Goal: Transaction & Acquisition: Book appointment/travel/reservation

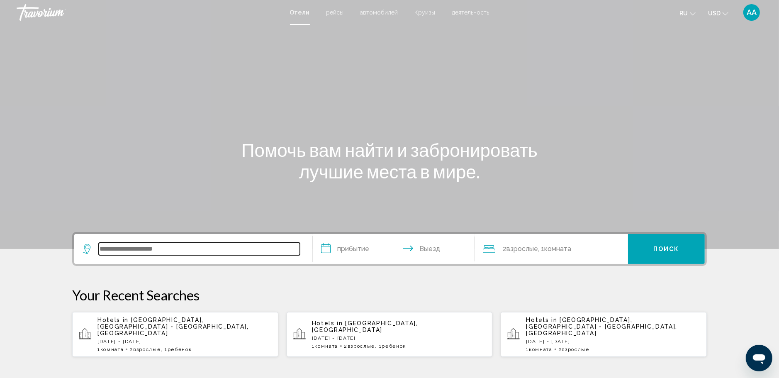
click at [152, 253] on input "Search widget" at bounding box center [199, 249] width 201 height 12
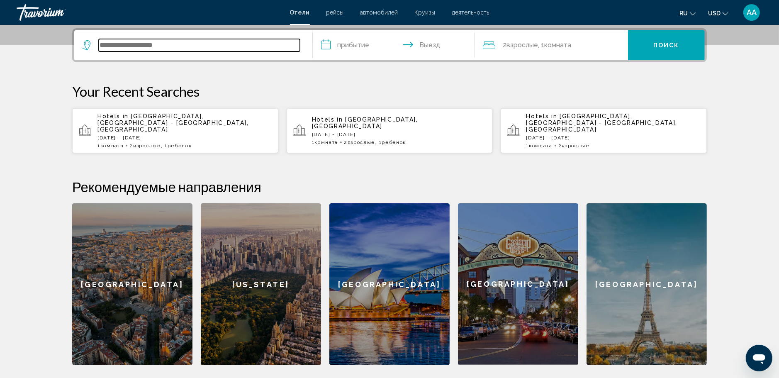
scroll to position [205, 0]
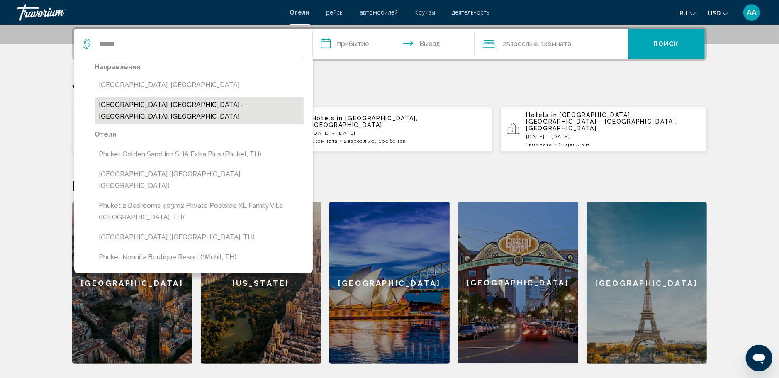
click at [159, 108] on button "[GEOGRAPHIC_DATA], [GEOGRAPHIC_DATA] - [GEOGRAPHIC_DATA], [GEOGRAPHIC_DATA]" at bounding box center [200, 110] width 210 height 27
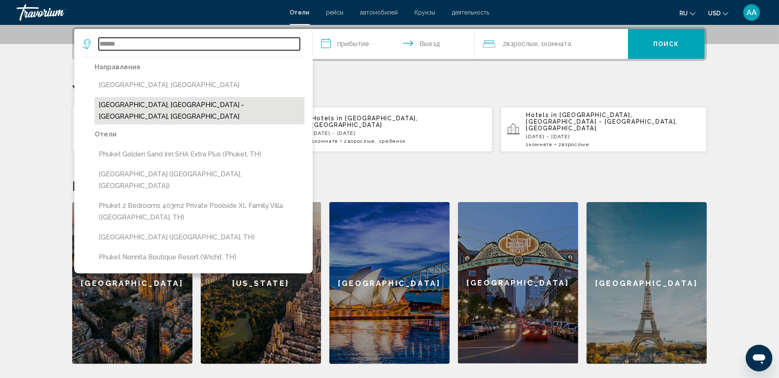
type input "**********"
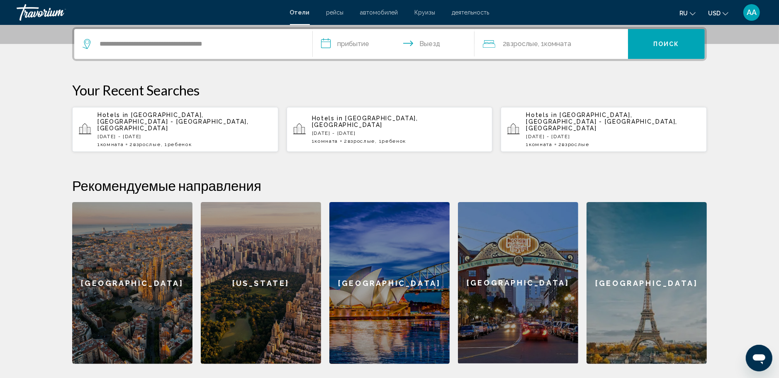
click at [331, 42] on input "**********" at bounding box center [395, 45] width 165 height 32
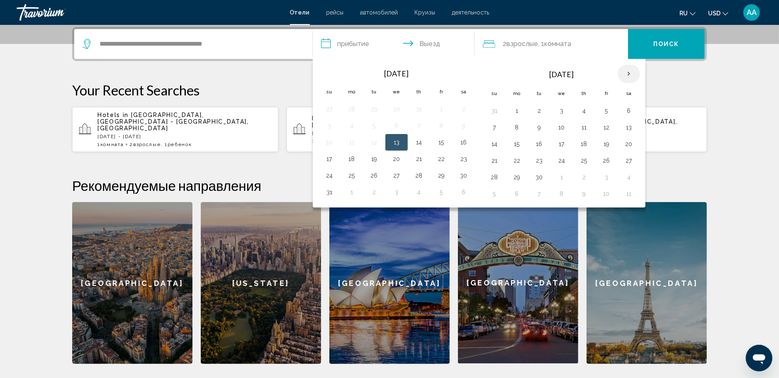
click at [628, 72] on th "Next month" at bounding box center [629, 74] width 22 height 18
click at [628, 108] on button "1" at bounding box center [629, 111] width 13 height 12
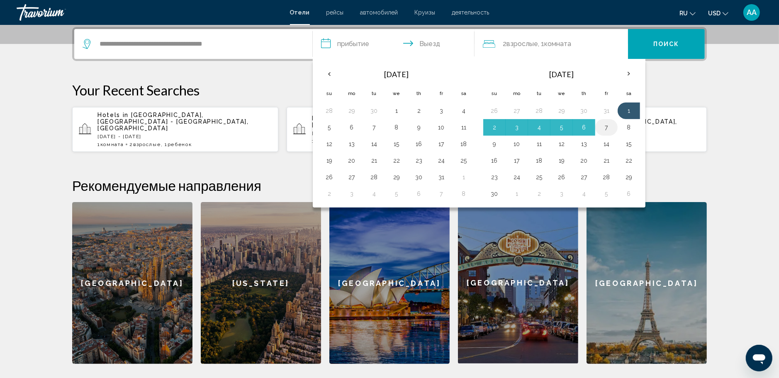
click at [608, 129] on button "7" at bounding box center [606, 128] width 13 height 12
type input "**********"
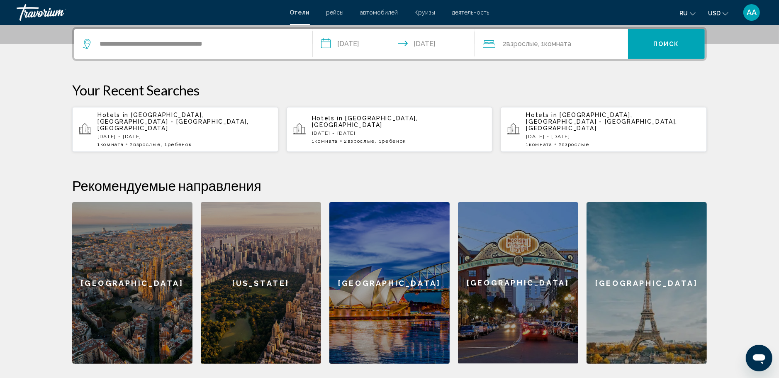
click at [530, 43] on span "Взрослые" at bounding box center [523, 44] width 32 height 8
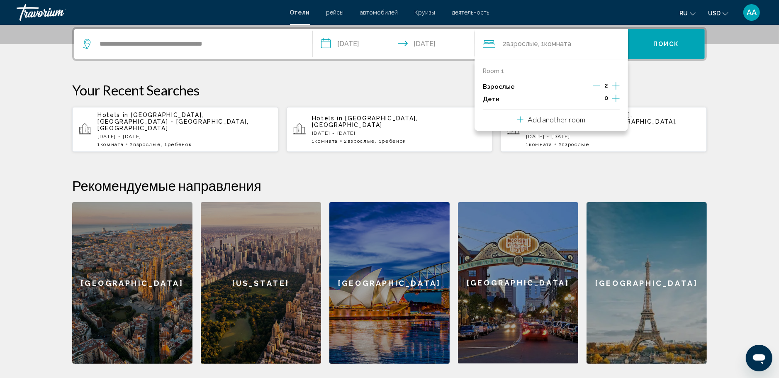
click at [616, 95] on icon "Increment children" at bounding box center [616, 98] width 7 height 10
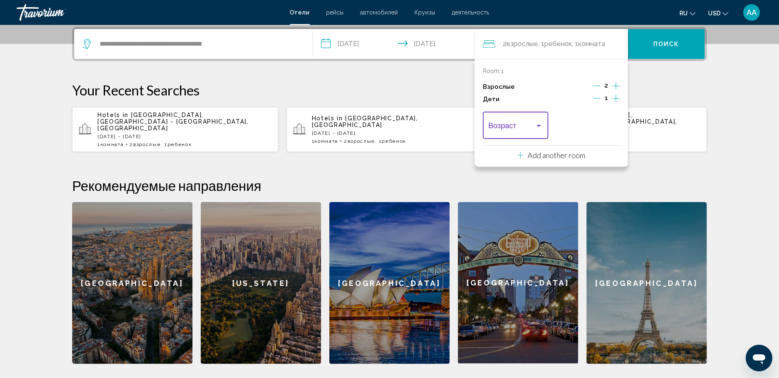
click at [542, 128] on div "Travelers: 2 adults, 1 child" at bounding box center [538, 125] width 7 height 7
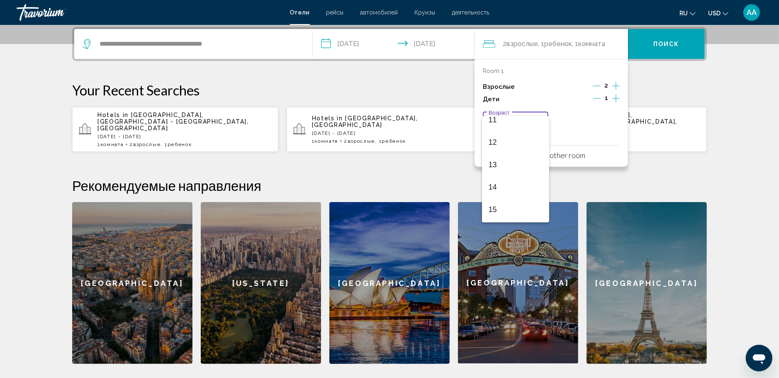
scroll to position [291, 0]
click at [499, 130] on span "13" at bounding box center [516, 128] width 54 height 22
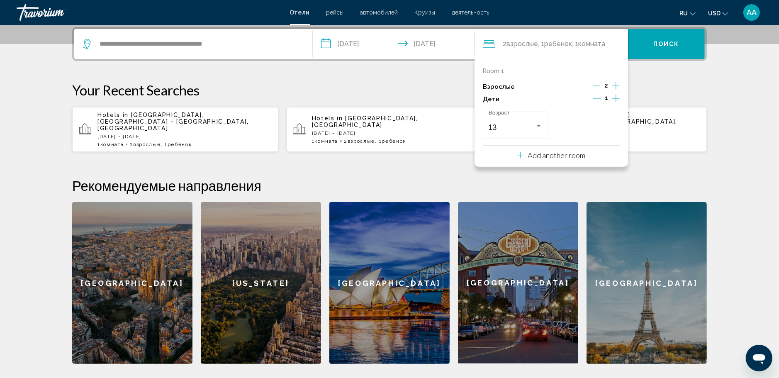
click at [672, 44] on span "Поиск" at bounding box center [667, 44] width 26 height 7
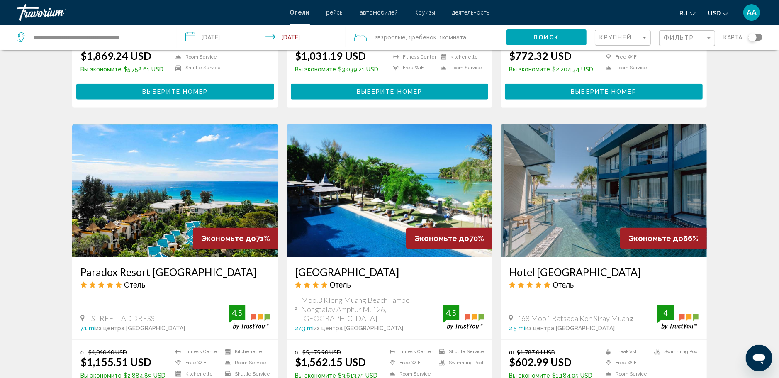
scroll to position [896, 0]
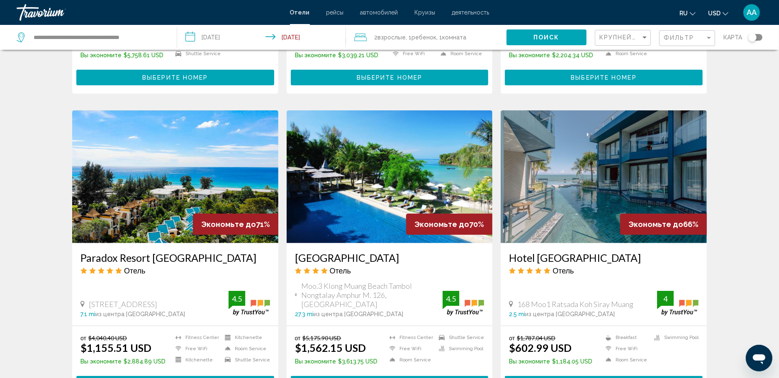
click at [618, 168] on img "Main content" at bounding box center [604, 176] width 206 height 133
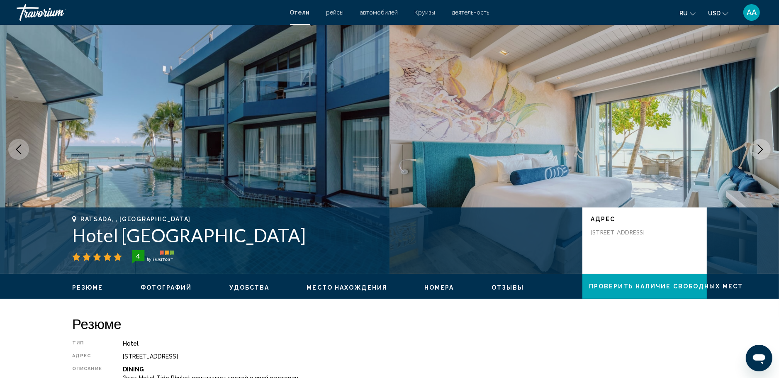
click at [479, 109] on img "Main content" at bounding box center [585, 149] width 390 height 249
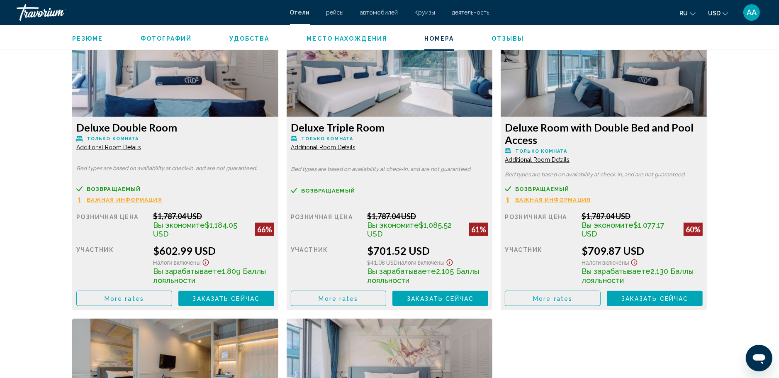
scroll to position [1121, 0]
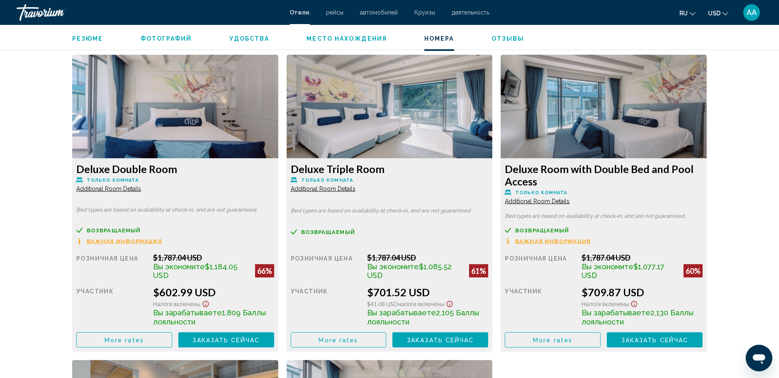
click at [141, 192] on span "Additional Room Details" at bounding box center [108, 189] width 65 height 7
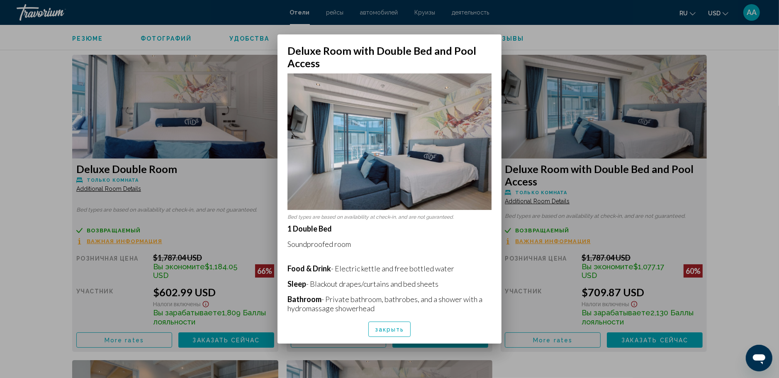
click at [388, 330] on span "закрыть" at bounding box center [389, 329] width 29 height 7
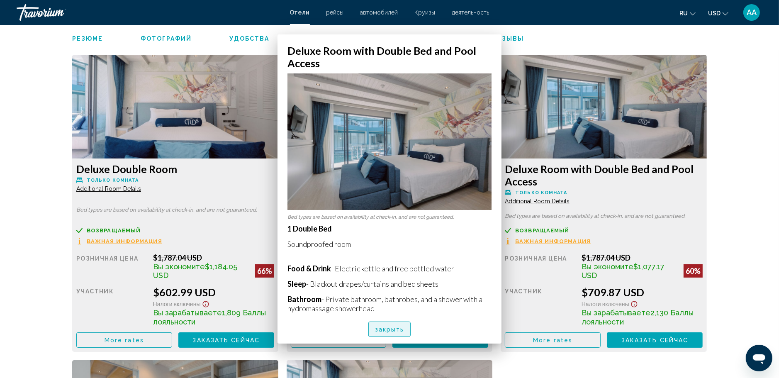
scroll to position [1121, 0]
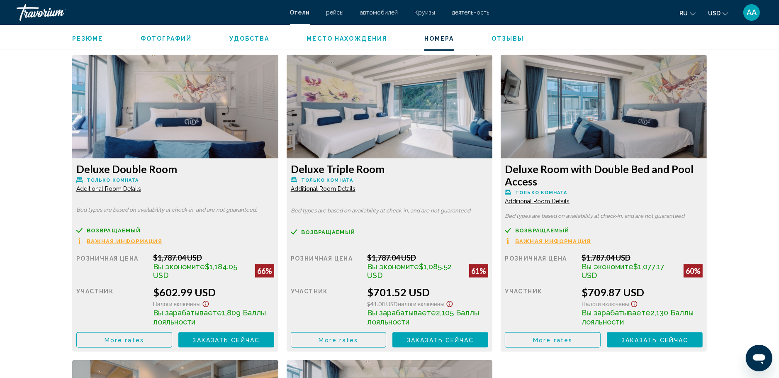
click at [115, 189] on span "Additional Room Details" at bounding box center [108, 189] width 65 height 7
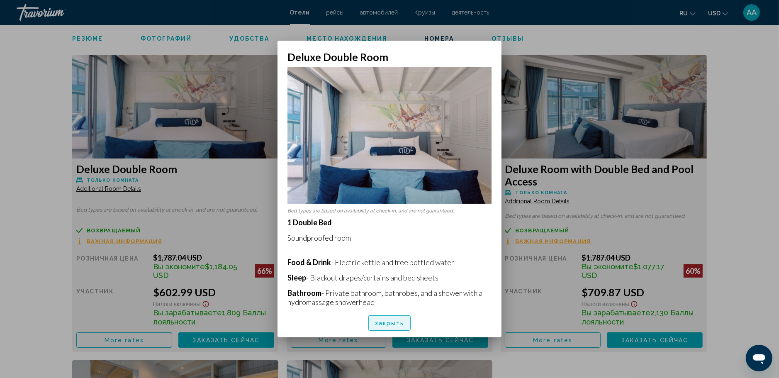
click at [404, 320] on span "закрыть" at bounding box center [389, 323] width 29 height 7
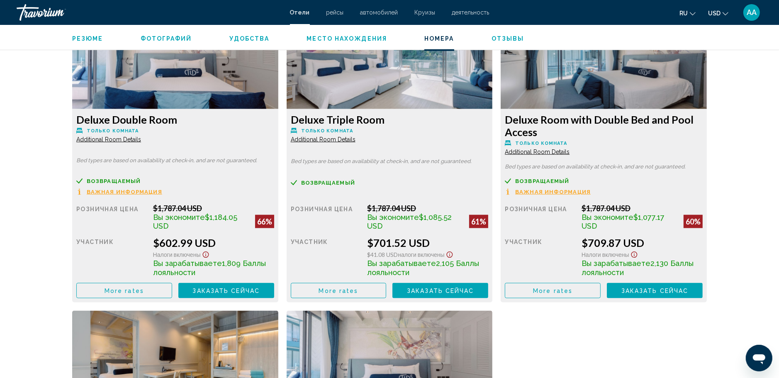
scroll to position [1204, 0]
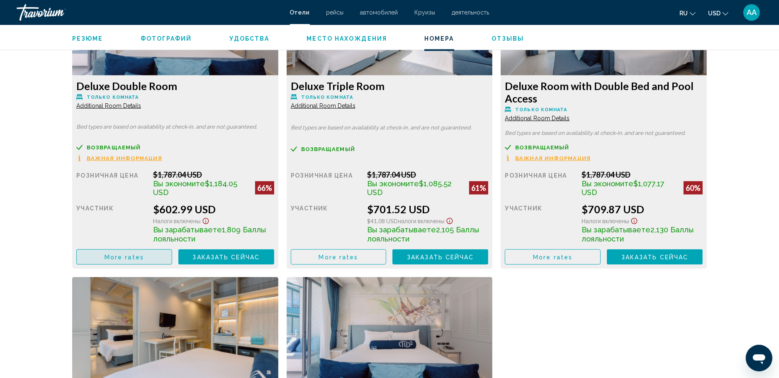
click at [127, 259] on span "More rates" at bounding box center [124, 257] width 39 height 7
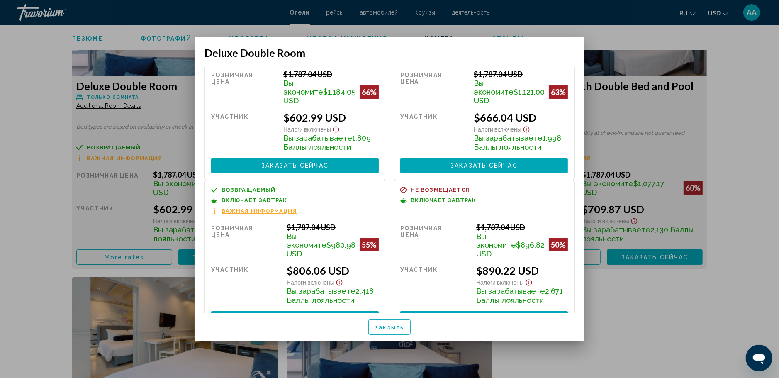
scroll to position [50, 0]
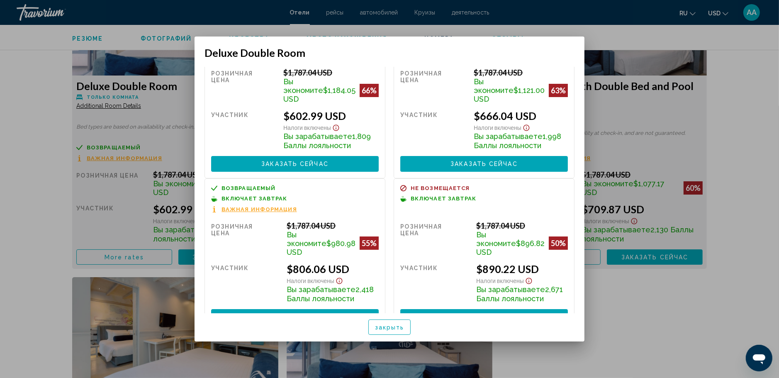
click at [393, 327] on span "закрыть" at bounding box center [389, 327] width 29 height 7
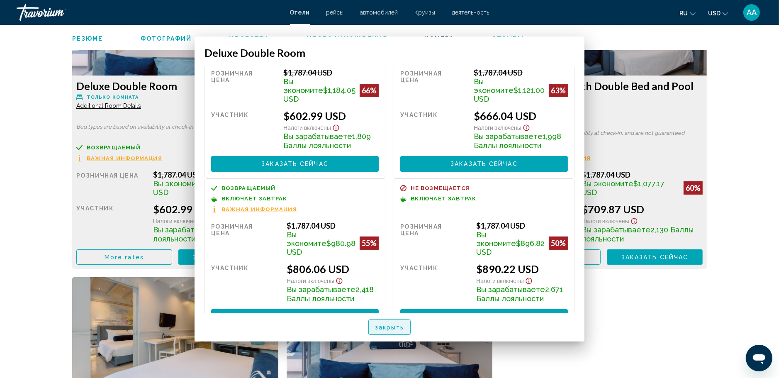
scroll to position [1204, 0]
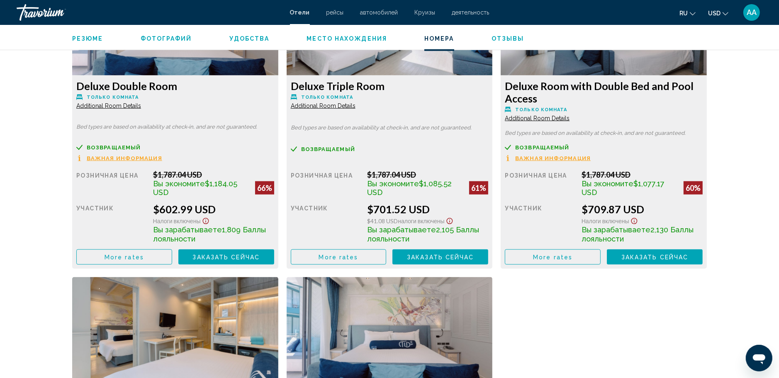
click at [671, 307] on div "Deluxe Double Room Только комната Additional Room Details Bed types are based o…" at bounding box center [389, 268] width 643 height 593
click at [172, 261] on button "More rates" at bounding box center [124, 256] width 96 height 15
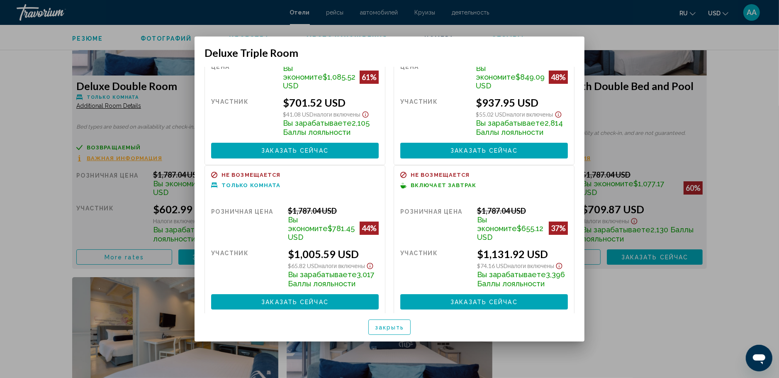
scroll to position [61, 0]
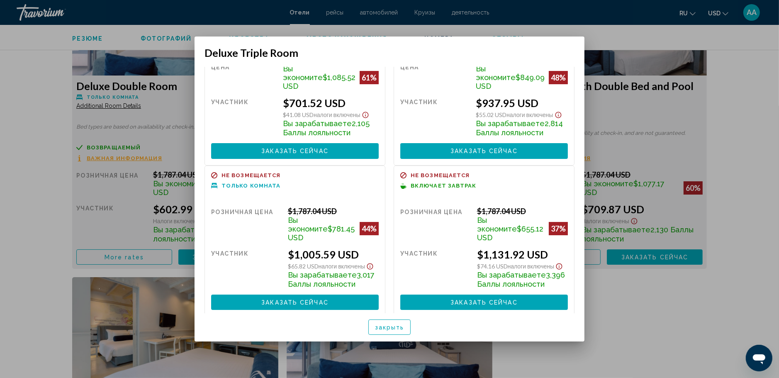
click at [389, 330] on span "закрыть" at bounding box center [389, 327] width 29 height 7
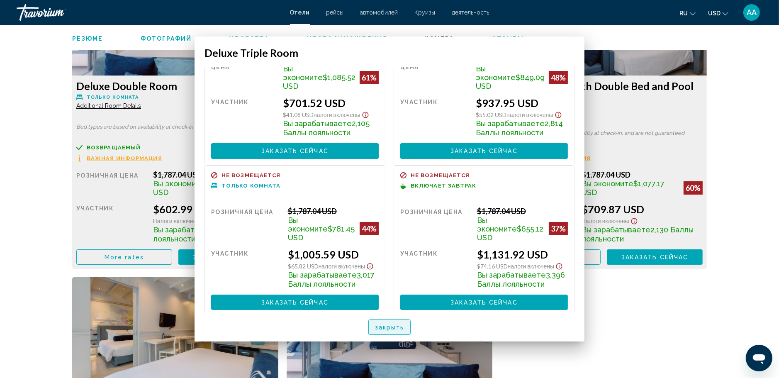
scroll to position [1204, 0]
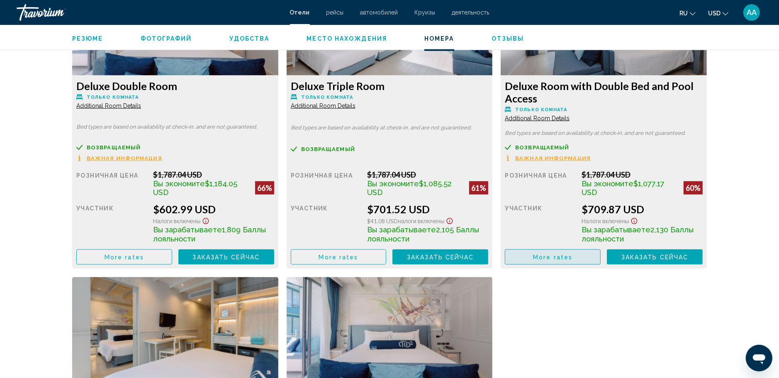
click at [560, 254] on span "More rates" at bounding box center [552, 257] width 39 height 7
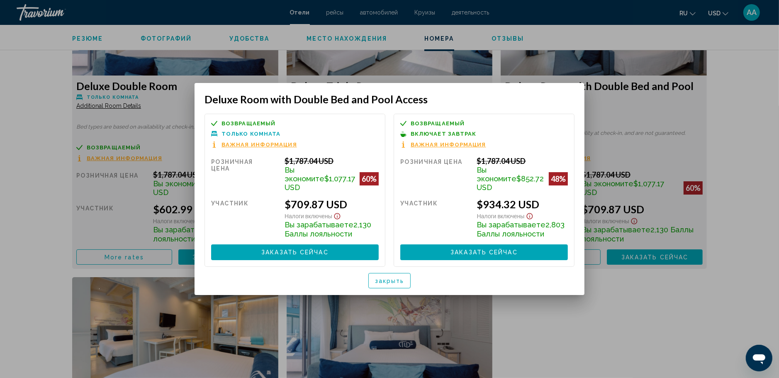
click at [401, 281] on button "закрыть" at bounding box center [390, 280] width 43 height 15
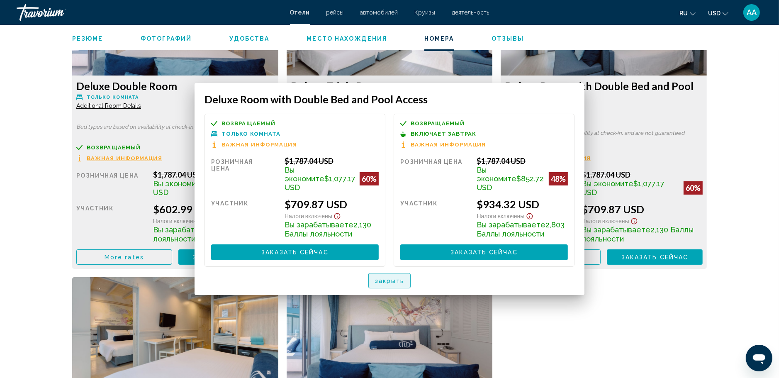
scroll to position [1204, 0]
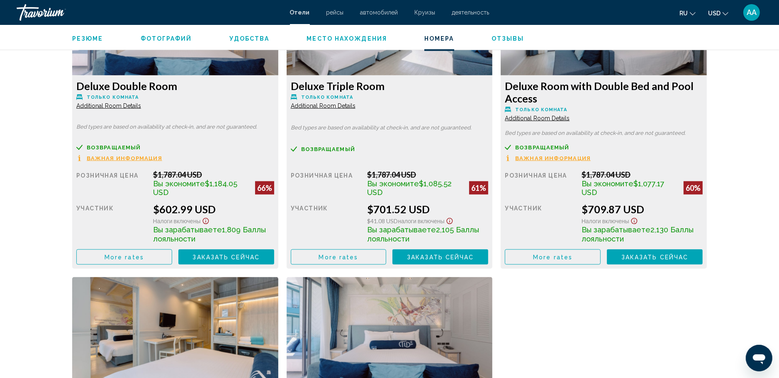
click at [627, 319] on div "Deluxe Double Room Только комната Additional Room Details Bed types are based o…" at bounding box center [389, 268] width 643 height 593
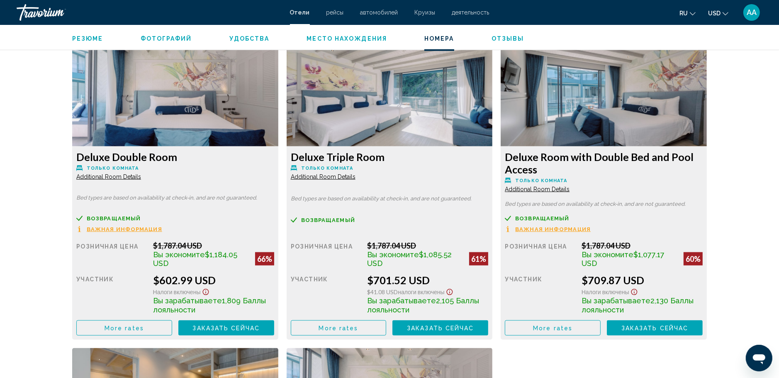
scroll to position [1121, 0]
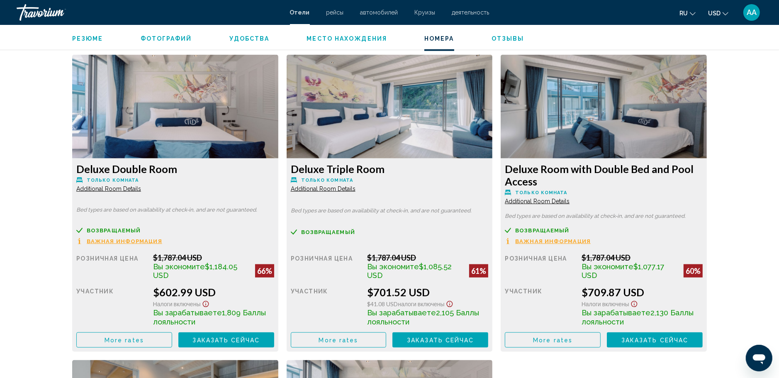
drag, startPoint x: 77, startPoint y: 168, endPoint x: 185, endPoint y: 168, distance: 107.9
click at [185, 168] on h3 "Deluxe Double Room" at bounding box center [175, 169] width 198 height 12
drag, startPoint x: 185, startPoint y: 168, endPoint x: 152, endPoint y: 168, distance: 32.8
copy h3 "Deluxe Double Room"
drag, startPoint x: 507, startPoint y: 169, endPoint x: 643, endPoint y: 167, distance: 136.1
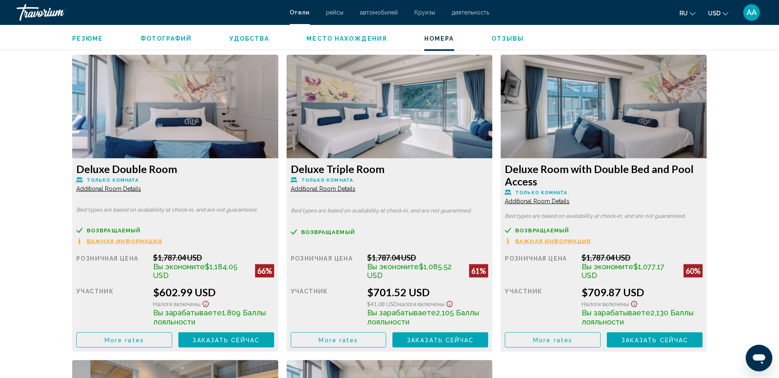
click at [274, 167] on h3 "Deluxe Room with Double Bed and Pool Access" at bounding box center [175, 169] width 198 height 12
drag, startPoint x: 643, startPoint y: 167, endPoint x: 618, endPoint y: 169, distance: 25.0
drag, startPoint x: 618, startPoint y: 169, endPoint x: 507, endPoint y: 169, distance: 111.2
click at [274, 169] on h3 "Deluxe Room with Double Bed and Pool Access" at bounding box center [175, 169] width 198 height 12
click at [278, 168] on div "Deluxe Room with Double Bed and Pool Access Только комната Additional Room Deta…" at bounding box center [175, 255] width 206 height 193
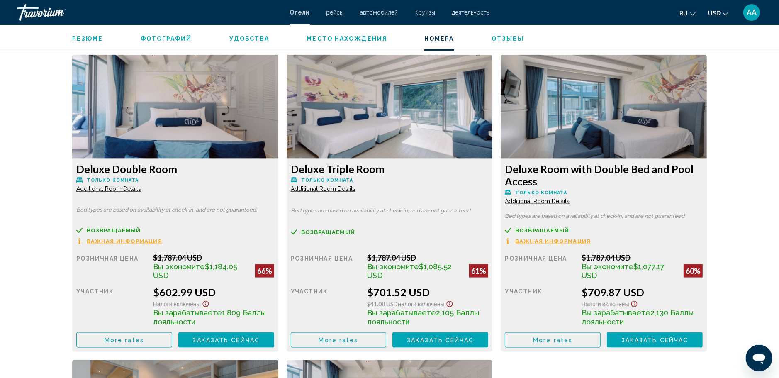
drag, startPoint x: 505, startPoint y: 167, endPoint x: 644, endPoint y: 166, distance: 138.6
click at [274, 166] on h3 "Deluxe Room with Double Bed and Pool Access" at bounding box center [175, 169] width 198 height 12
drag, startPoint x: 644, startPoint y: 166, endPoint x: 635, endPoint y: 166, distance: 8.8
copy h3 "Deluxe Room with Double Bed"
click at [124, 189] on span "Additional Room Details" at bounding box center [108, 189] width 65 height 7
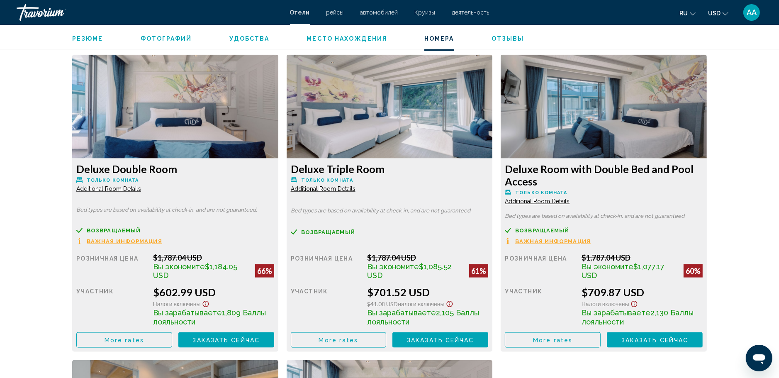
scroll to position [0, 0]
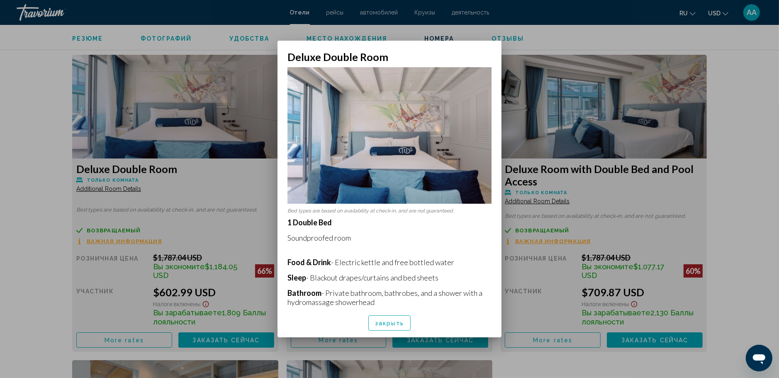
click at [386, 327] on span "закрыть" at bounding box center [389, 323] width 29 height 7
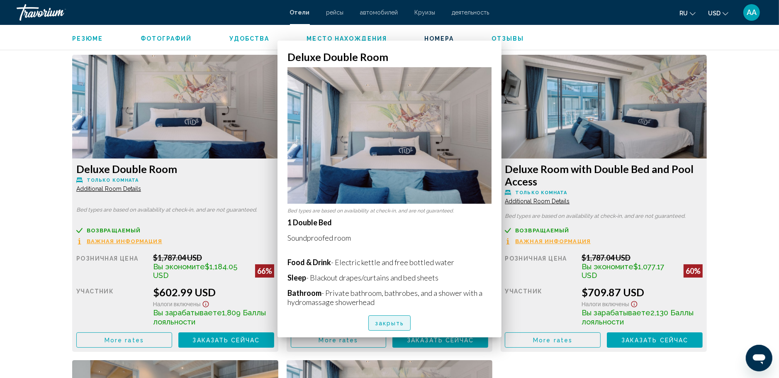
scroll to position [1121, 0]
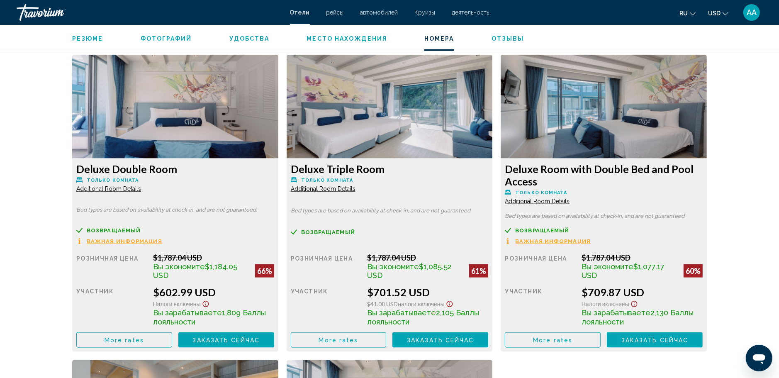
click at [141, 192] on span "Additional Room Details" at bounding box center [108, 189] width 65 height 7
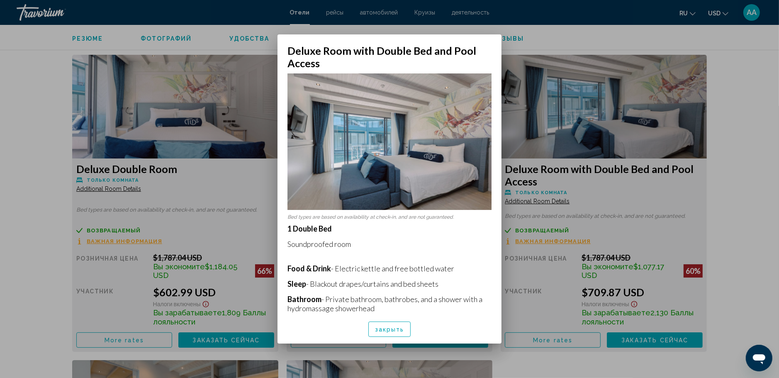
click at [391, 330] on span "закрыть" at bounding box center [389, 329] width 29 height 7
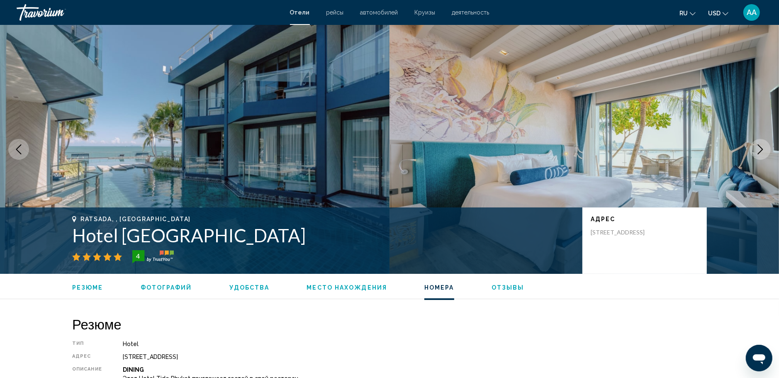
scroll to position [1121, 0]
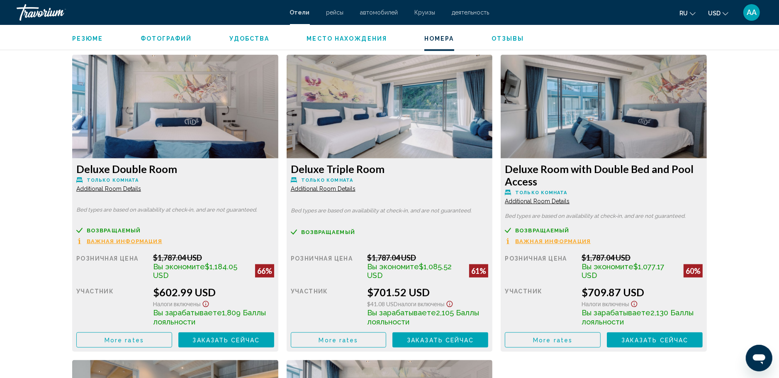
click at [102, 189] on span "Additional Room Details" at bounding box center [108, 189] width 65 height 7
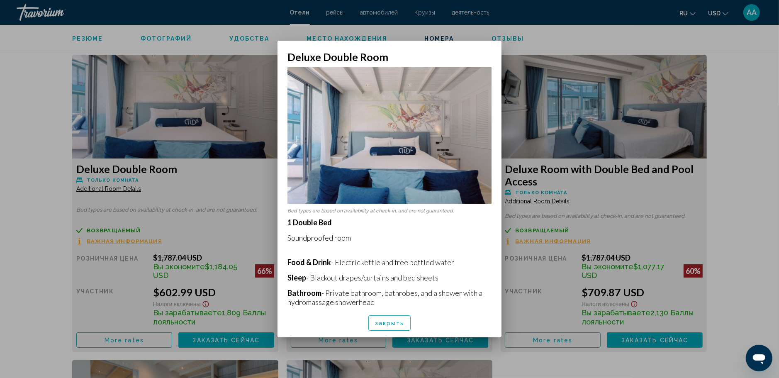
click at [749, 116] on div at bounding box center [389, 189] width 779 height 378
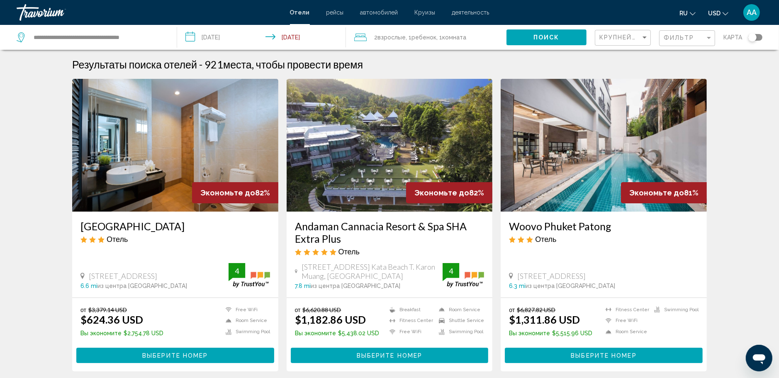
click at [387, 37] on span "Взрослые" at bounding box center [392, 37] width 28 height 7
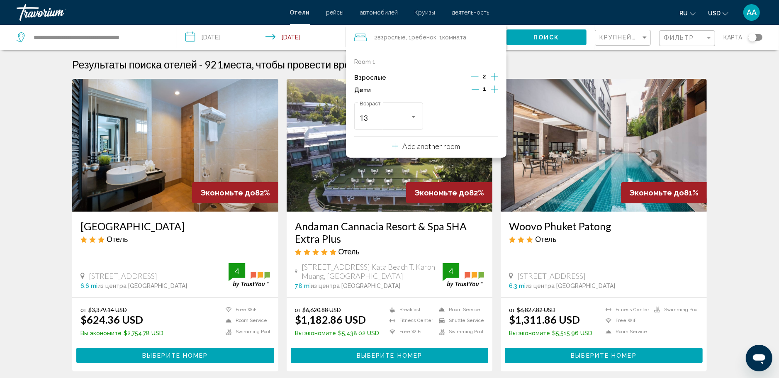
click at [476, 89] on icon "Decrement children" at bounding box center [475, 89] width 7 height 0
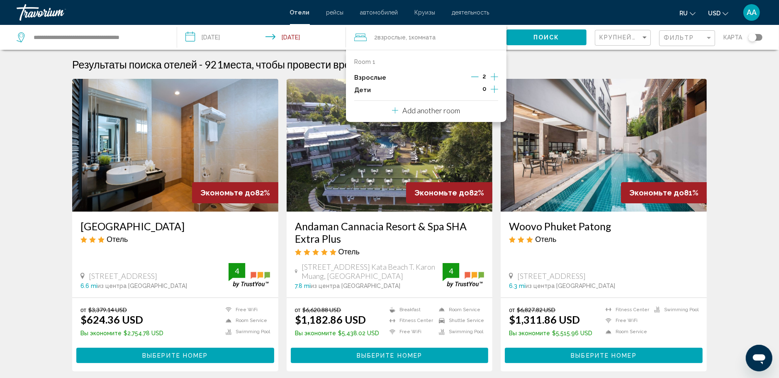
click at [537, 35] on span "Поиск" at bounding box center [547, 37] width 26 height 7
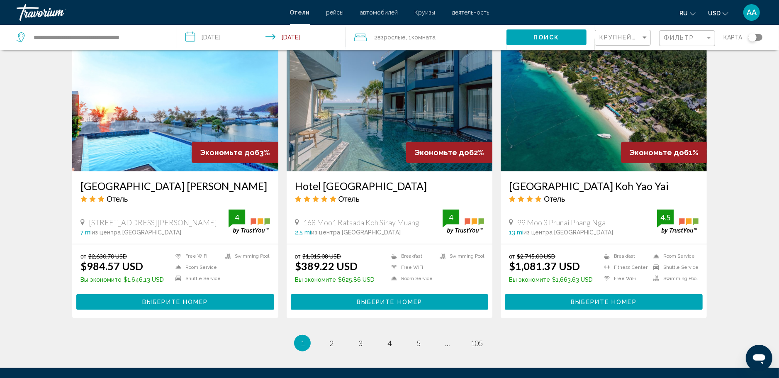
scroll to position [955, 0]
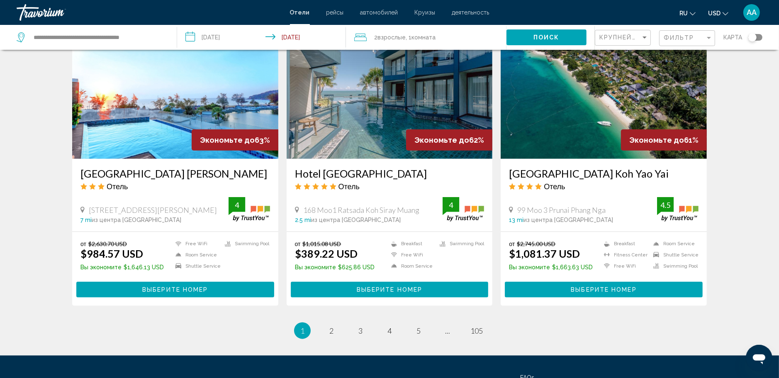
click at [372, 105] on img "Main content" at bounding box center [390, 92] width 206 height 133
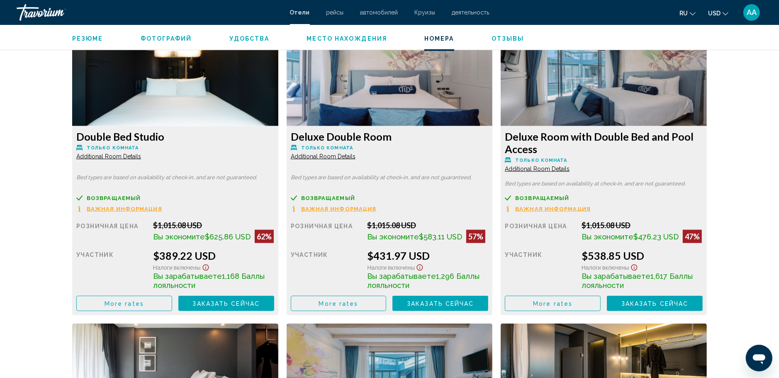
scroll to position [1162, 0]
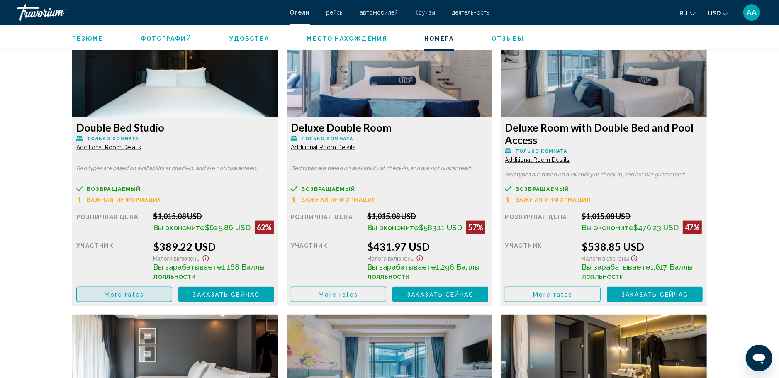
click at [125, 290] on button "More rates" at bounding box center [124, 294] width 96 height 15
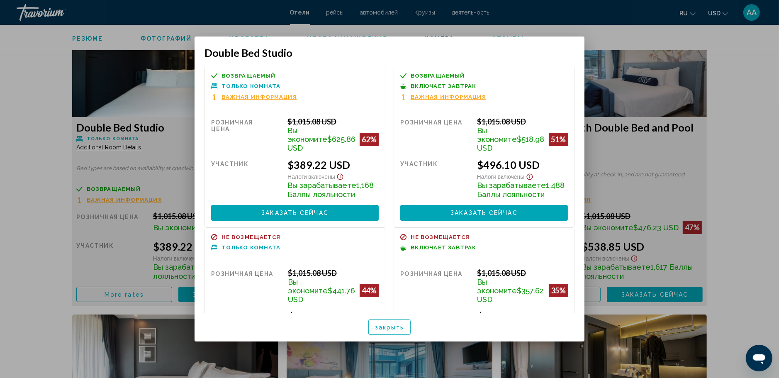
scroll to position [0, 0]
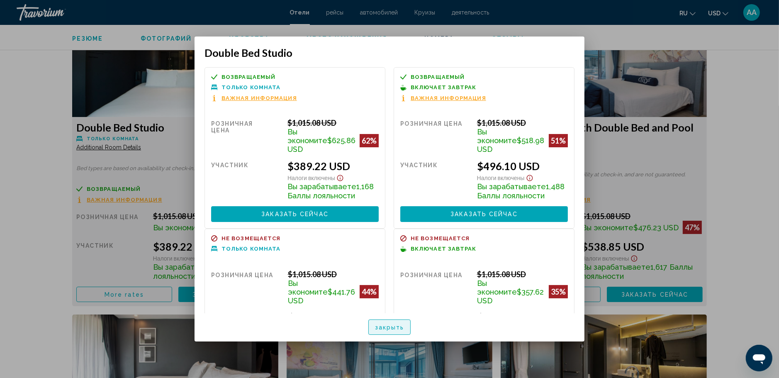
click at [381, 327] on span "закрыть" at bounding box center [389, 327] width 29 height 7
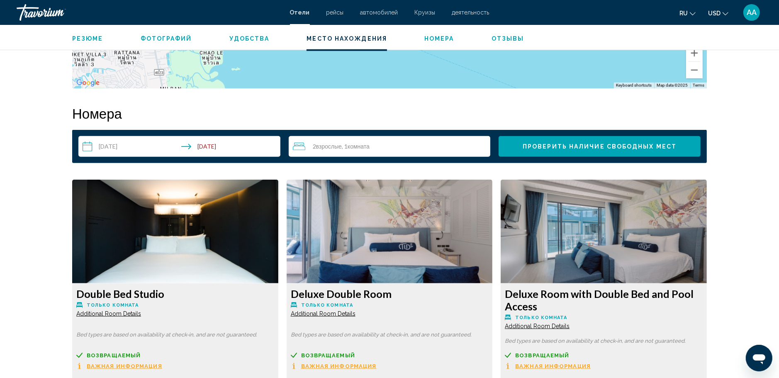
scroll to position [996, 0]
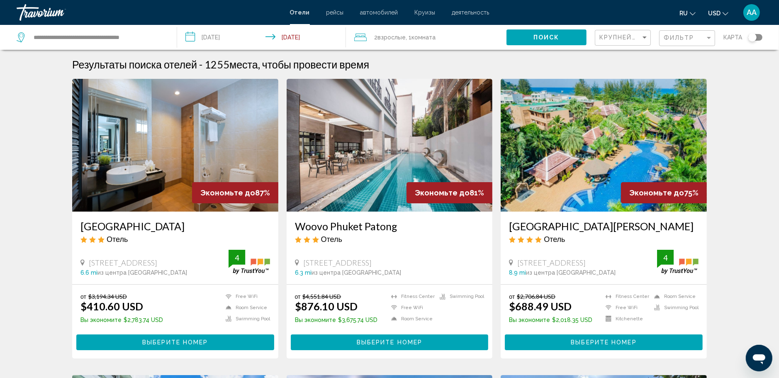
click at [400, 40] on span "Взрослые" at bounding box center [392, 37] width 28 height 7
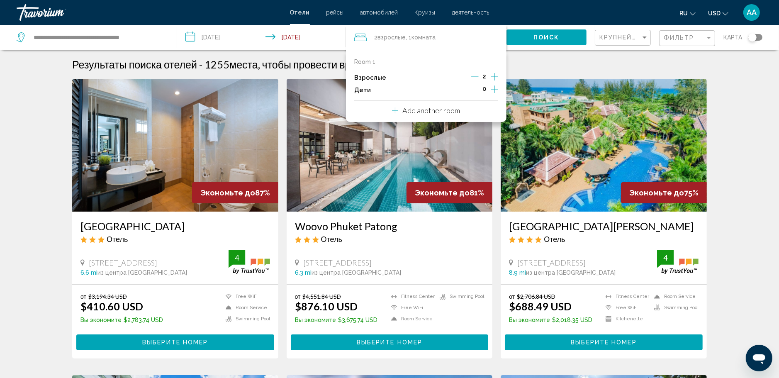
click at [495, 87] on icon "Increment children" at bounding box center [494, 88] width 7 height 7
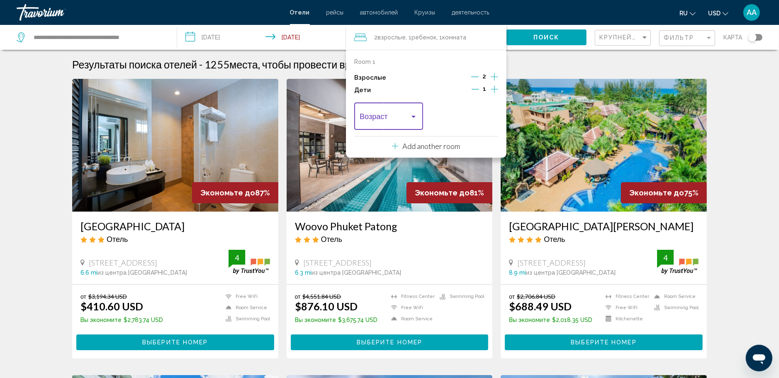
click at [415, 117] on div "Travelers: 2 adults, 1 child" at bounding box center [414, 117] width 4 height 2
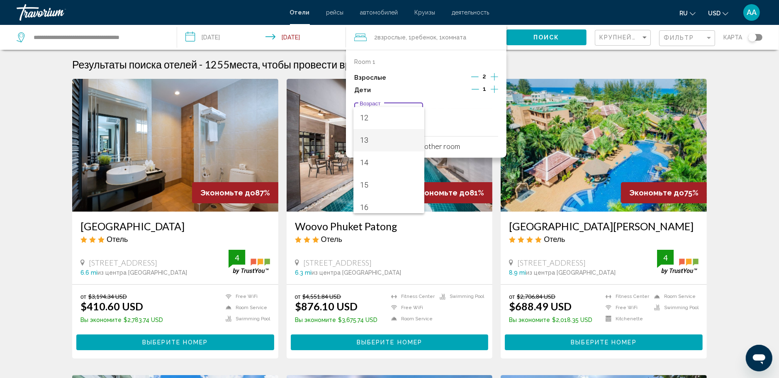
scroll to position [214, 0]
click at [362, 191] on span "13" at bounding box center [389, 196] width 58 height 22
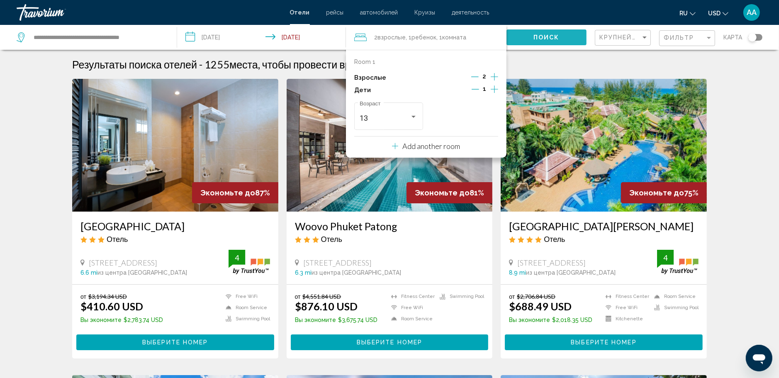
click at [537, 36] on span "Поиск" at bounding box center [547, 37] width 26 height 7
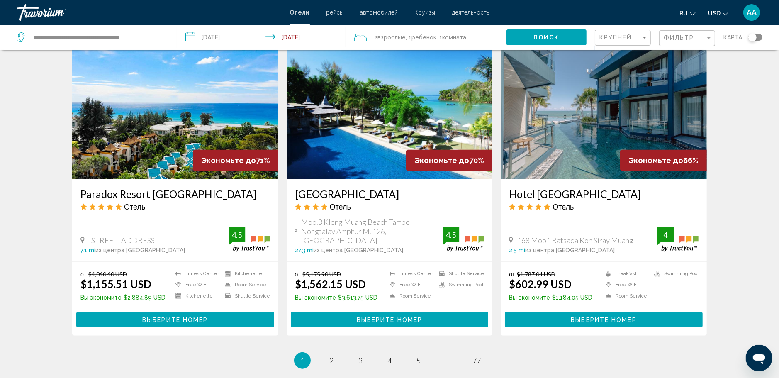
scroll to position [952, 0]
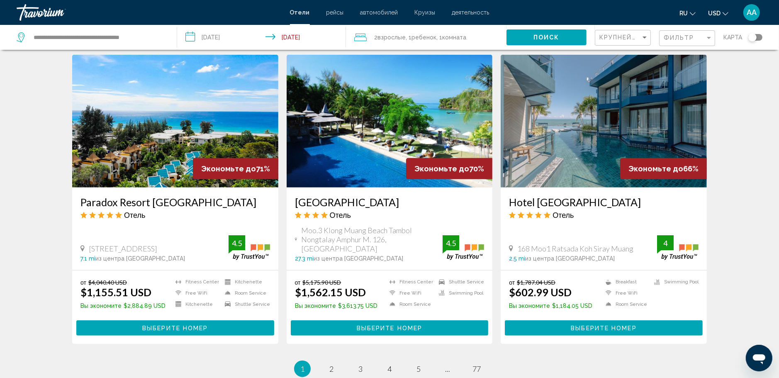
click at [156, 149] on img "Main content" at bounding box center [175, 121] width 206 height 133
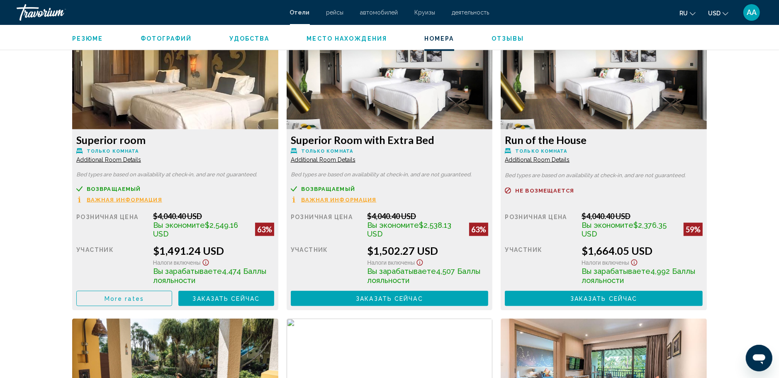
scroll to position [1162, 0]
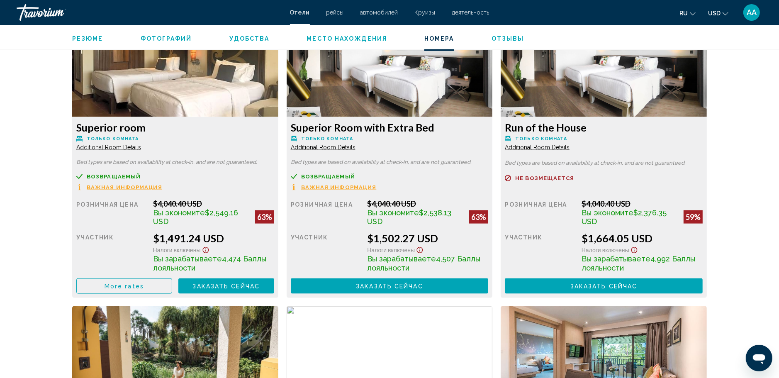
click at [142, 283] on span "More rates" at bounding box center [124, 286] width 39 height 7
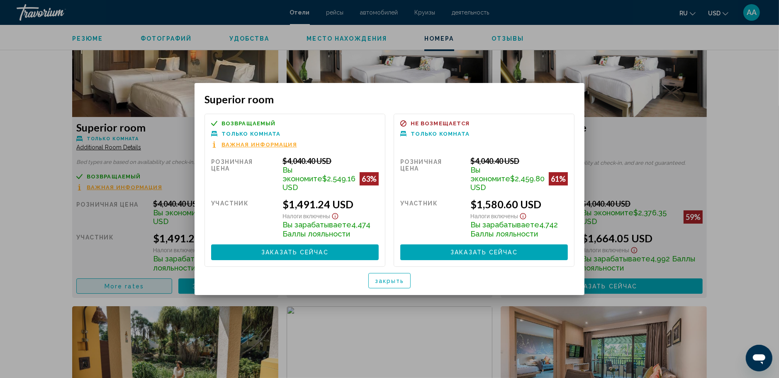
scroll to position [0, 0]
click at [391, 278] on span "закрыть" at bounding box center [389, 281] width 29 height 7
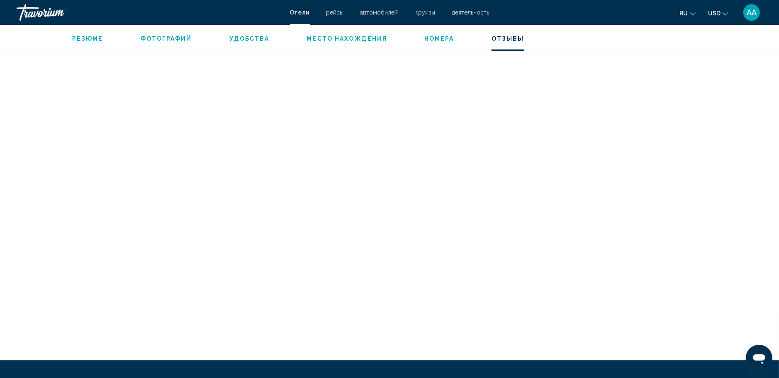
scroll to position [2449, 0]
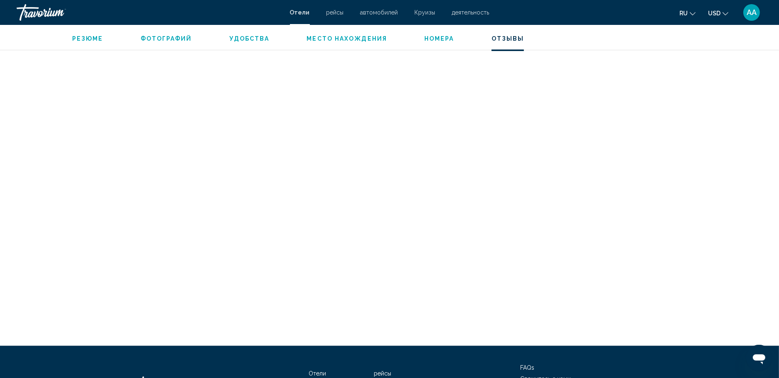
click at [425, 37] on span "Номера" at bounding box center [440, 38] width 30 height 7
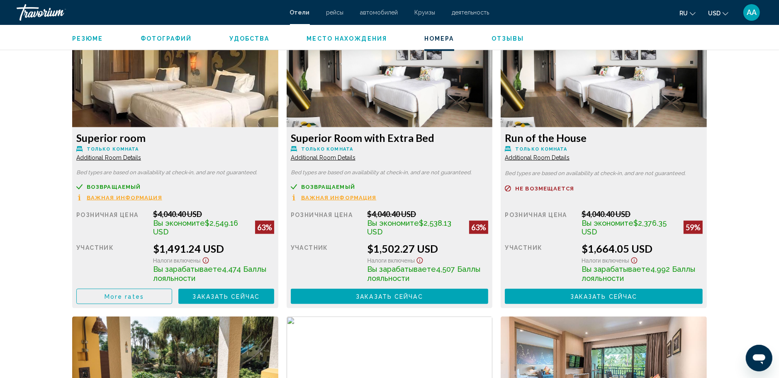
scroll to position [1050, 0]
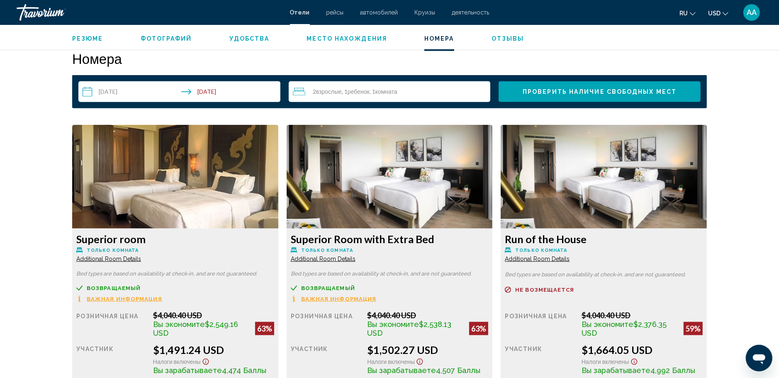
click at [348, 41] on span "Место нахождения" at bounding box center [347, 38] width 81 height 7
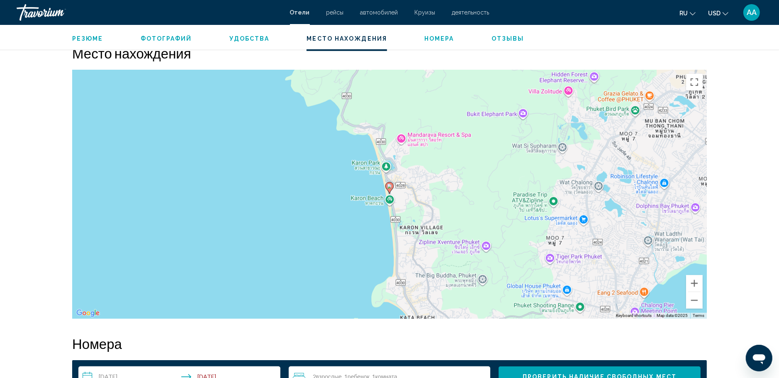
scroll to position [760, 0]
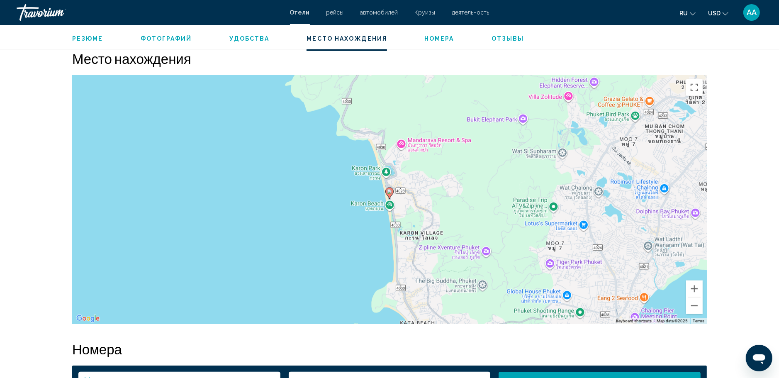
click at [248, 34] on ul "Резюме Фотографий Удобства Место нахождения Номера Отзывы Проверить наличие сво…" at bounding box center [389, 37] width 635 height 9
click at [247, 39] on span "Удобства" at bounding box center [250, 38] width 40 height 7
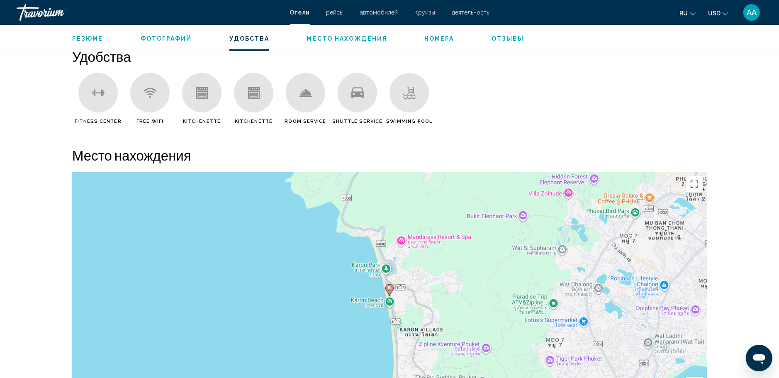
scroll to position [662, 0]
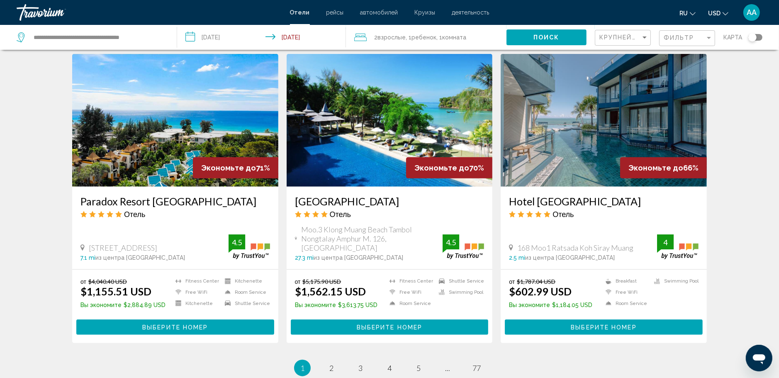
scroll to position [952, 0]
